Goal: Transaction & Acquisition: Purchase product/service

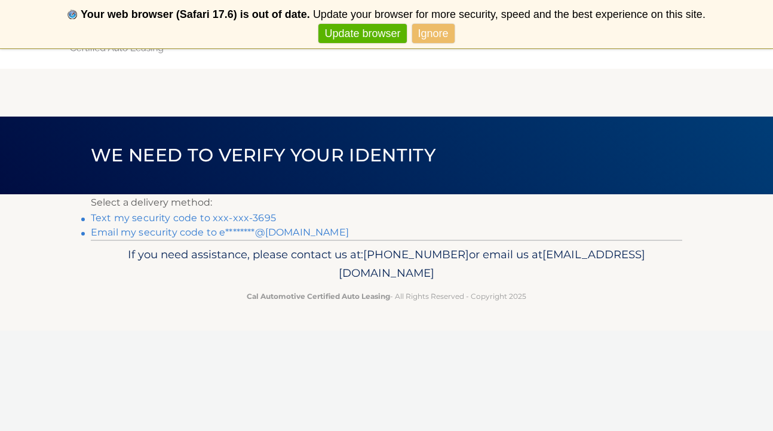
click at [201, 218] on link "Text my security code to xxx-xxx-3695" at bounding box center [183, 217] width 185 height 11
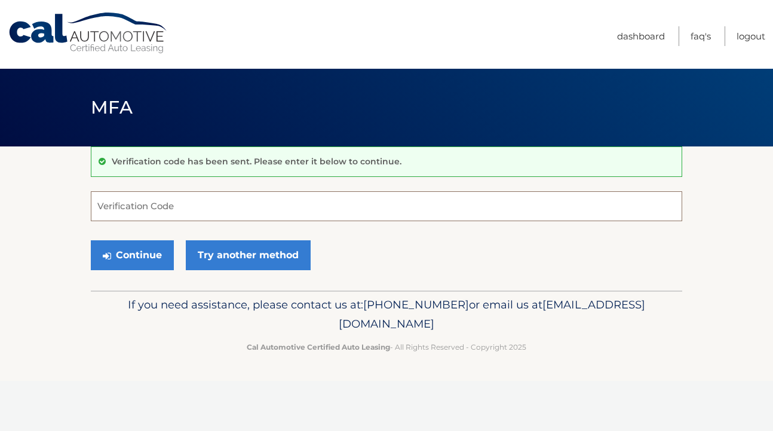
click at [184, 211] on input "Verification Code" at bounding box center [387, 206] width 592 height 30
type input "926468"
click at [121, 258] on button "Continue" at bounding box center [132, 255] width 83 height 30
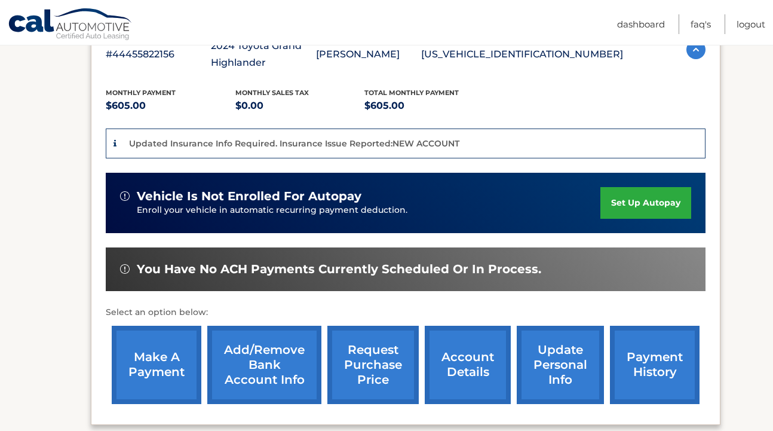
scroll to position [237, 0]
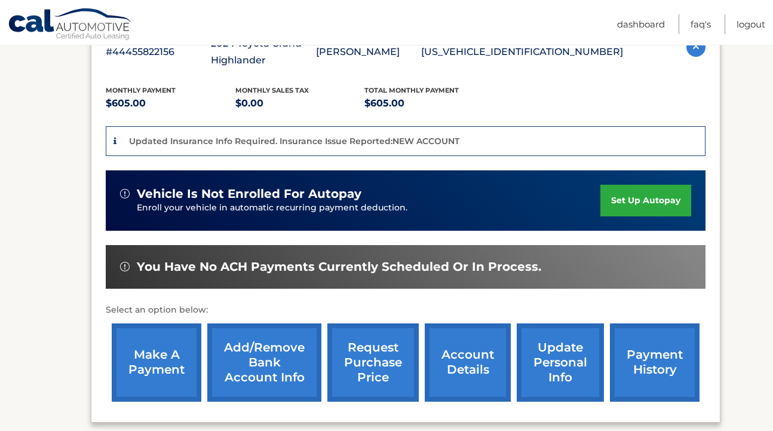
click at [161, 354] on link "make a payment" at bounding box center [157, 362] width 90 height 78
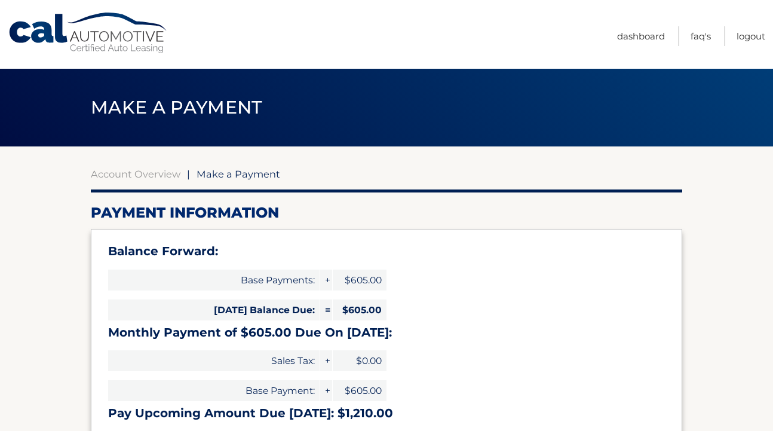
select select "MDg5MmQ2NzItZTE0MC00ODI5LWIwY2QtNzExMDQ2ZDhkOTJj"
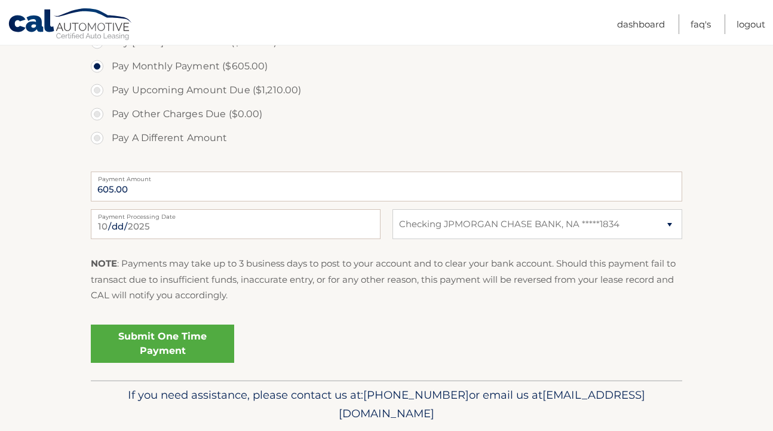
scroll to position [435, 0]
click at [166, 334] on link "Submit One Time Payment" at bounding box center [162, 343] width 143 height 38
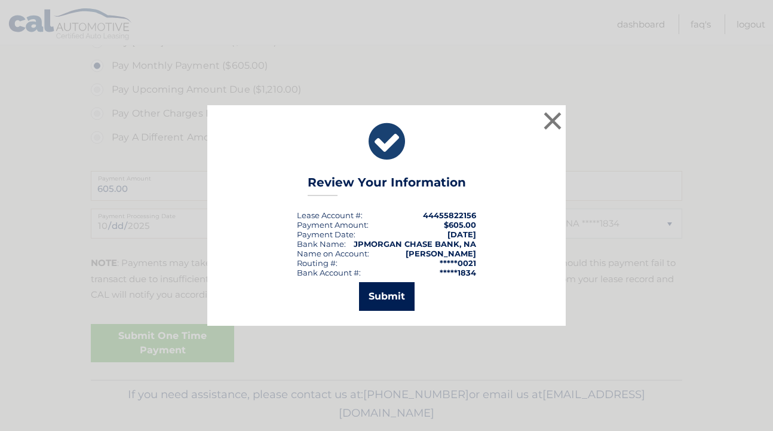
click at [383, 298] on button "Submit" at bounding box center [387, 296] width 56 height 29
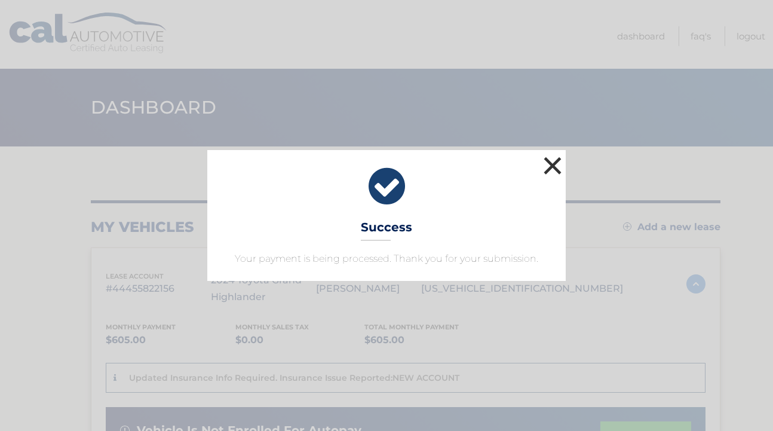
click at [555, 168] on button "×" at bounding box center [553, 166] width 24 height 24
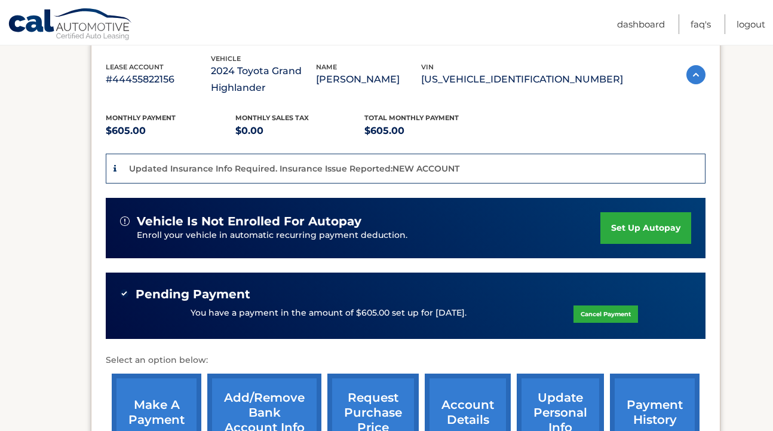
scroll to position [205, 0]
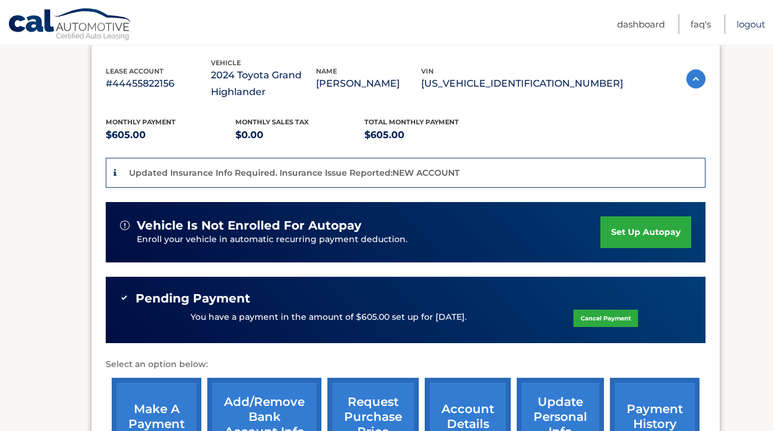
click at [748, 25] on link "Logout" at bounding box center [751, 24] width 29 height 20
